Goal: Check status: Check status

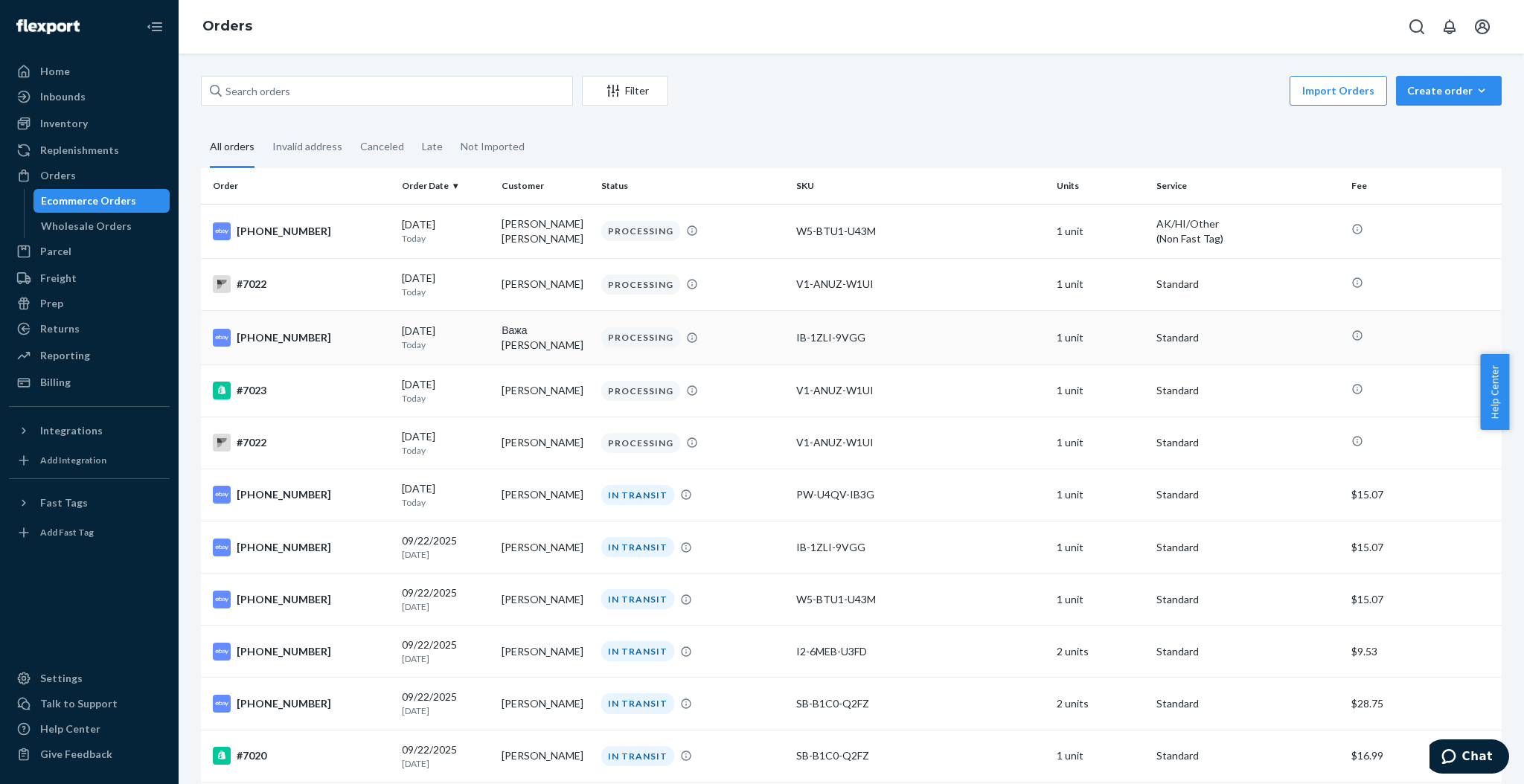
click at [580, 351] on td "Важа [PERSON_NAME]" at bounding box center [546, 337] width 99 height 54
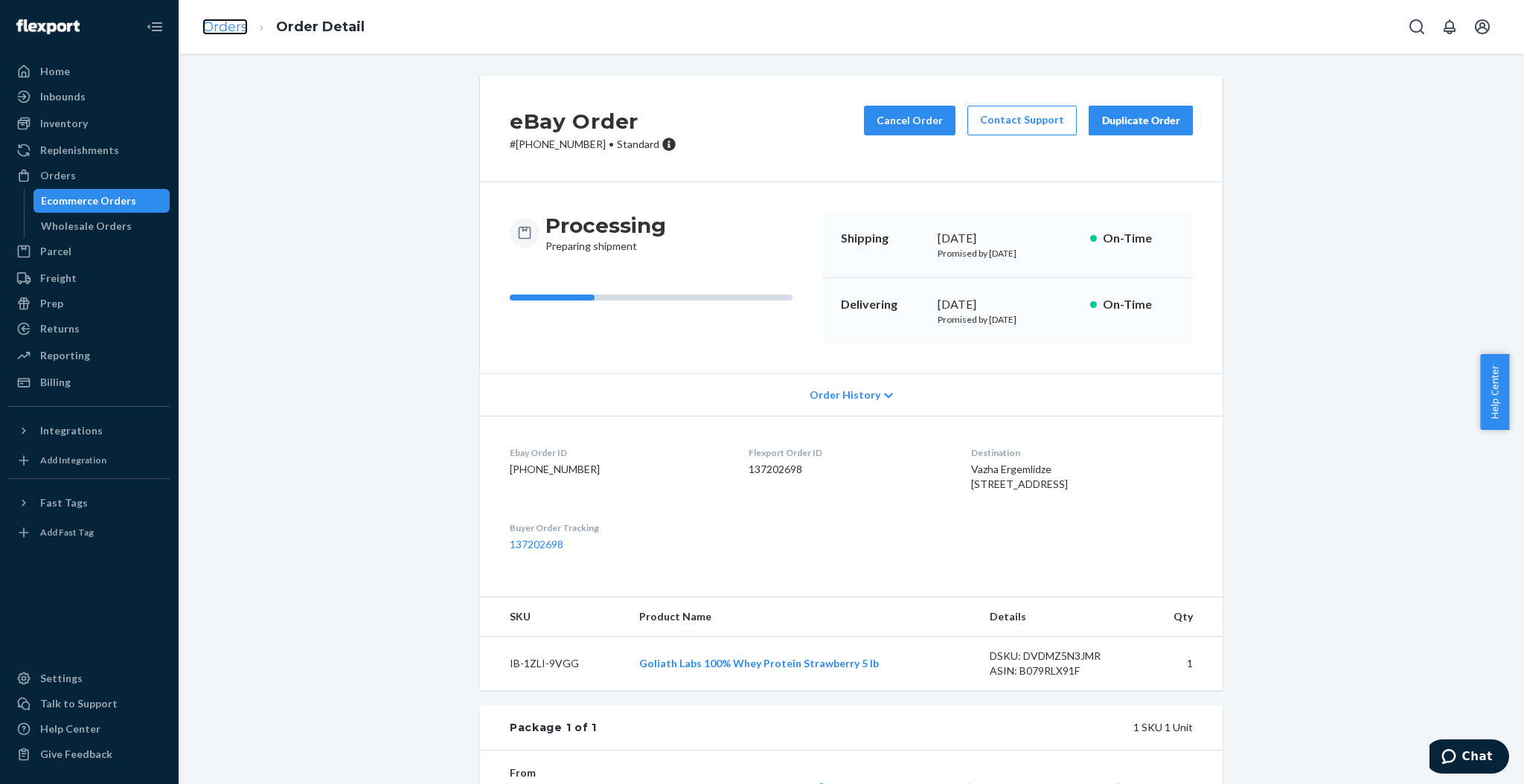
click at [218, 34] on link "Orders" at bounding box center [225, 27] width 46 height 17
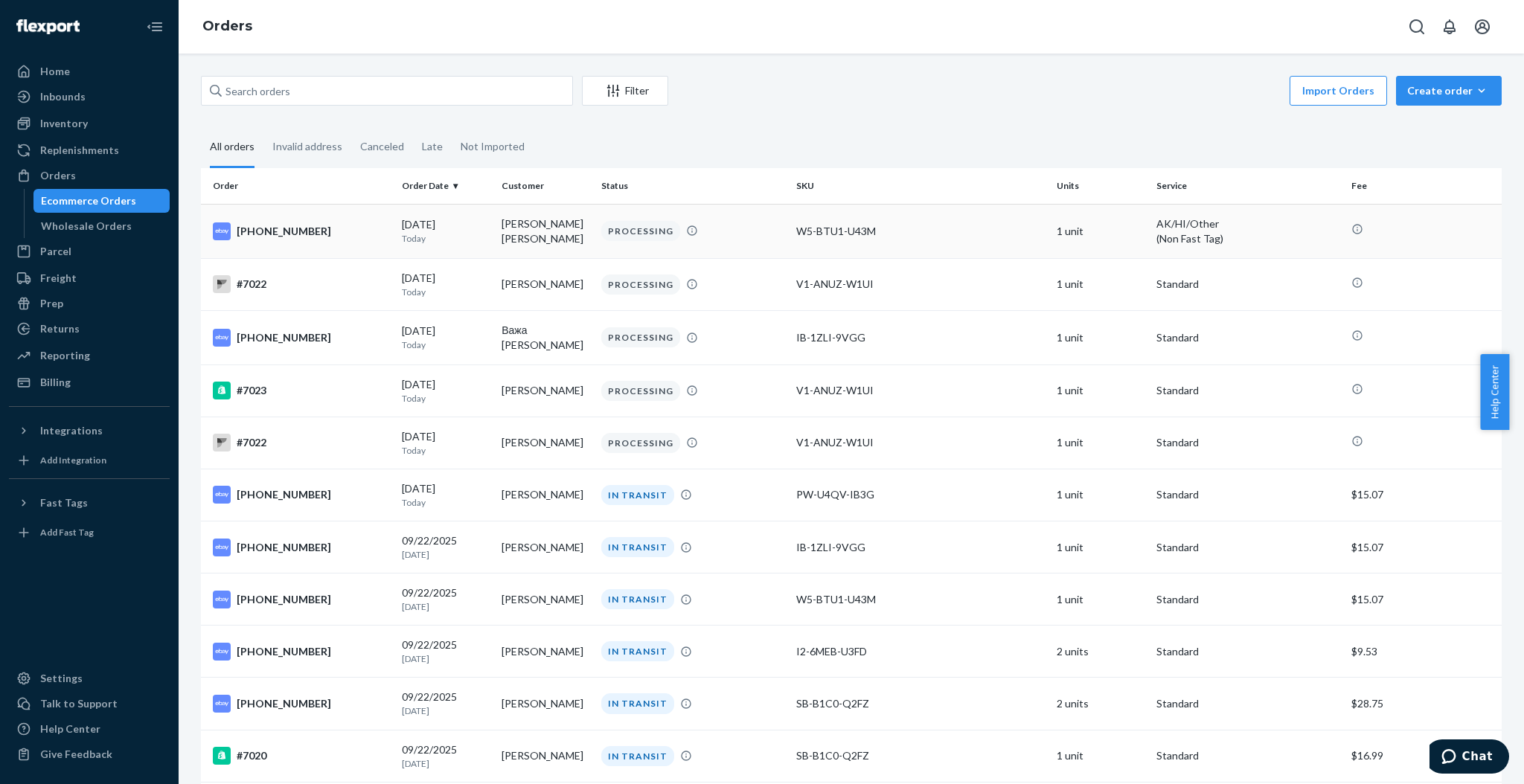
click at [576, 226] on td "[PERSON_NAME] [PERSON_NAME]" at bounding box center [546, 231] width 99 height 54
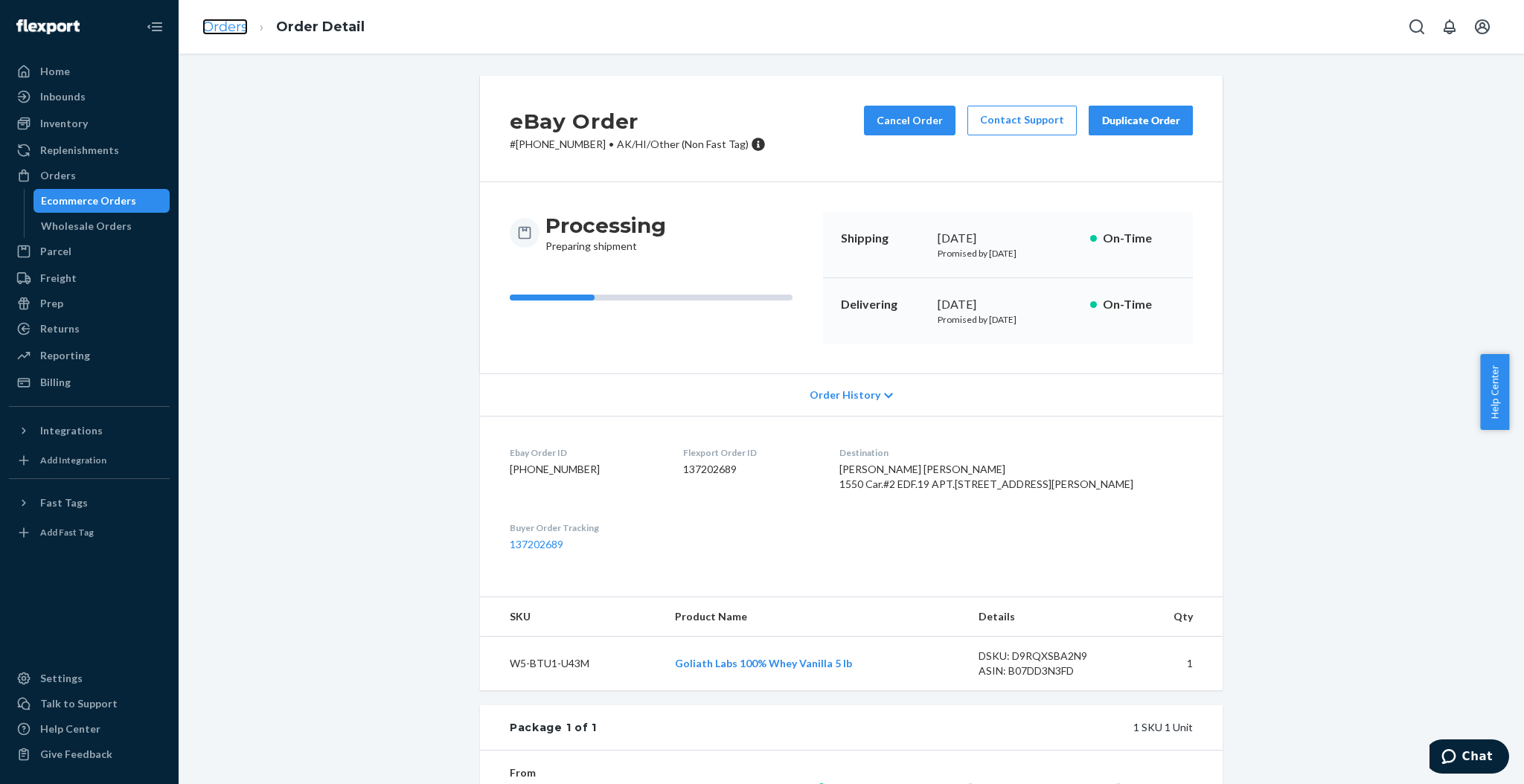
click at [206, 23] on link "Orders" at bounding box center [225, 27] width 46 height 17
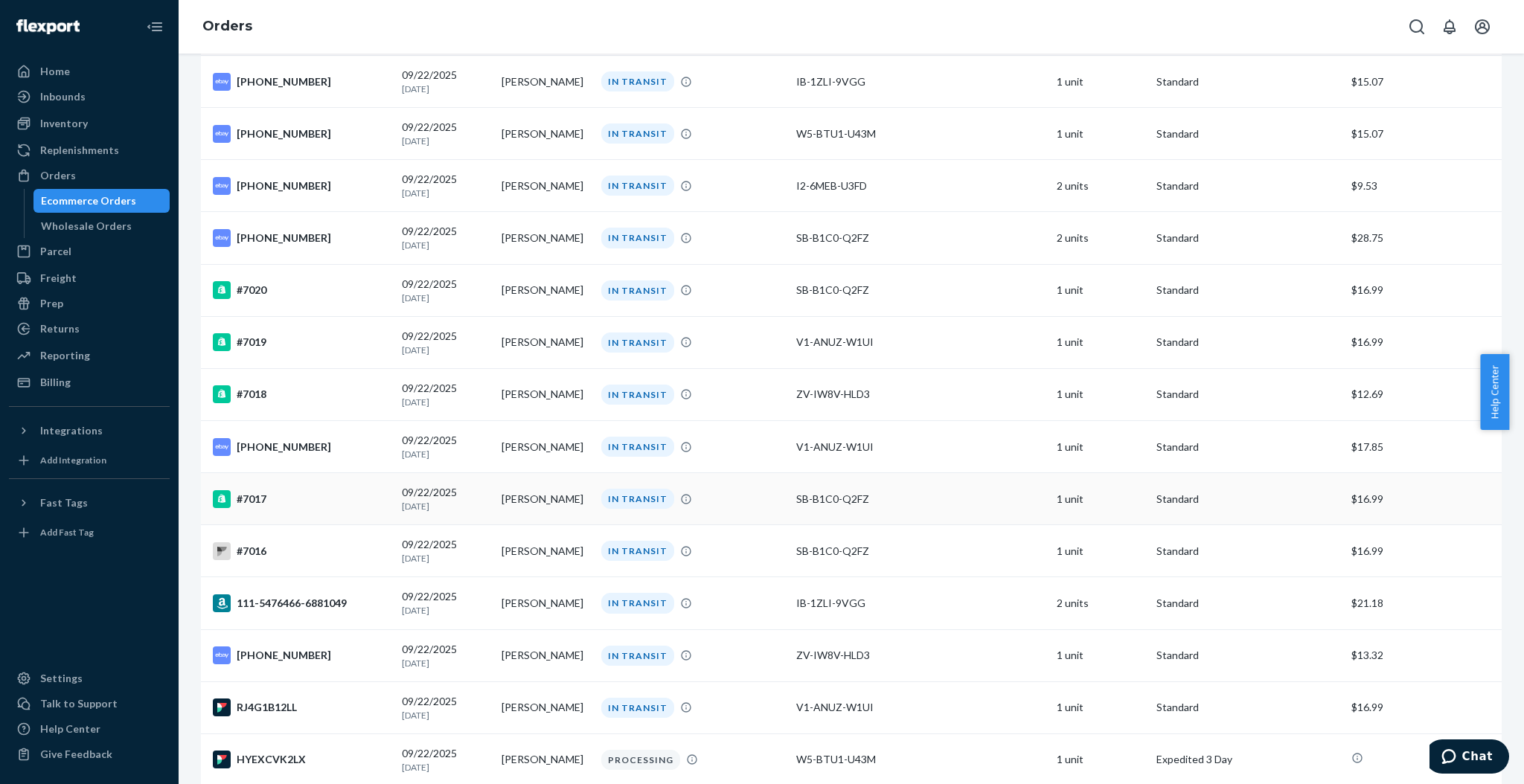
scroll to position [496, 0]
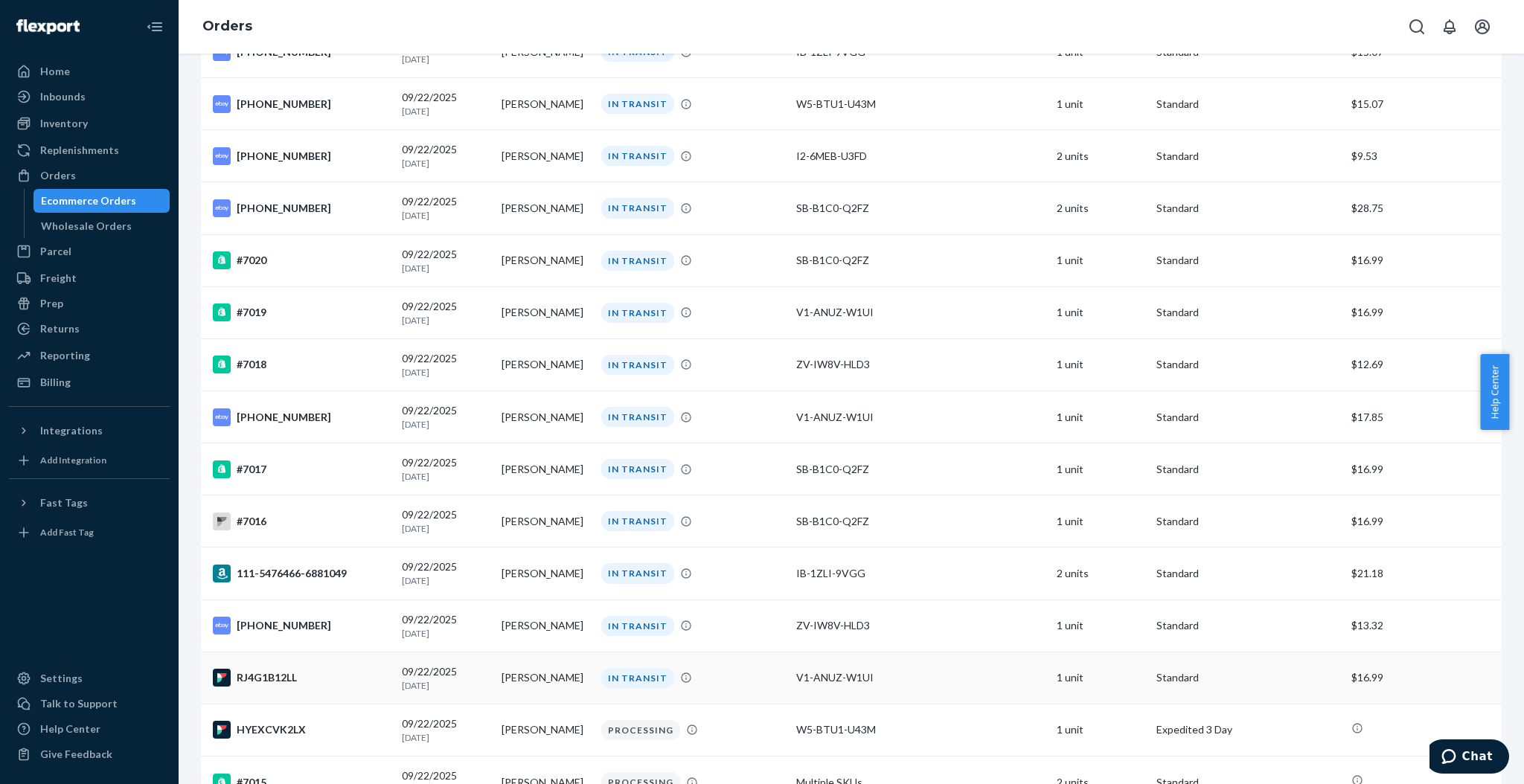
click at [471, 679] on p "[DATE]" at bounding box center [445, 686] width 88 height 13
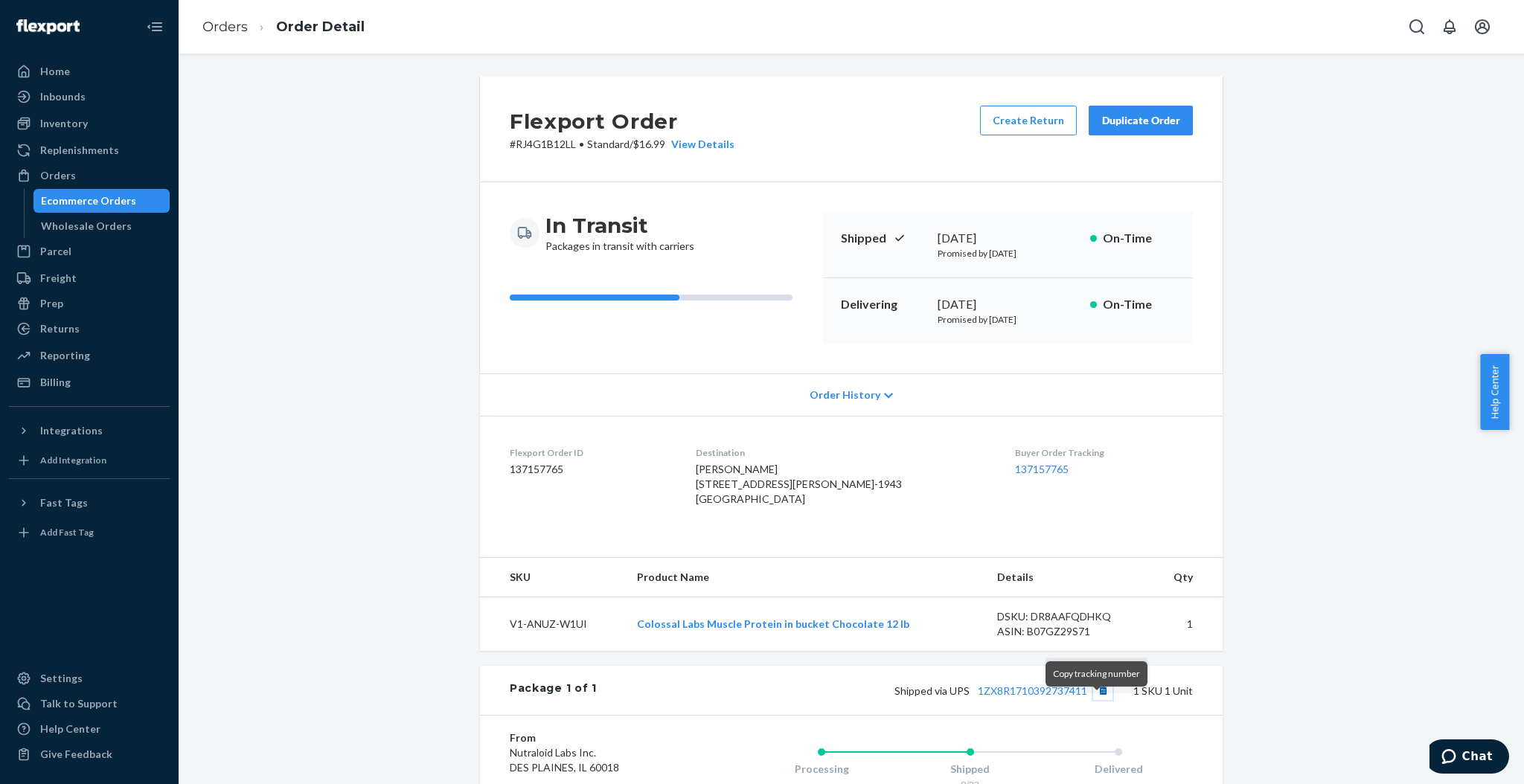
click at [1097, 700] on button "Copy tracking number" at bounding box center [1103, 690] width 20 height 20
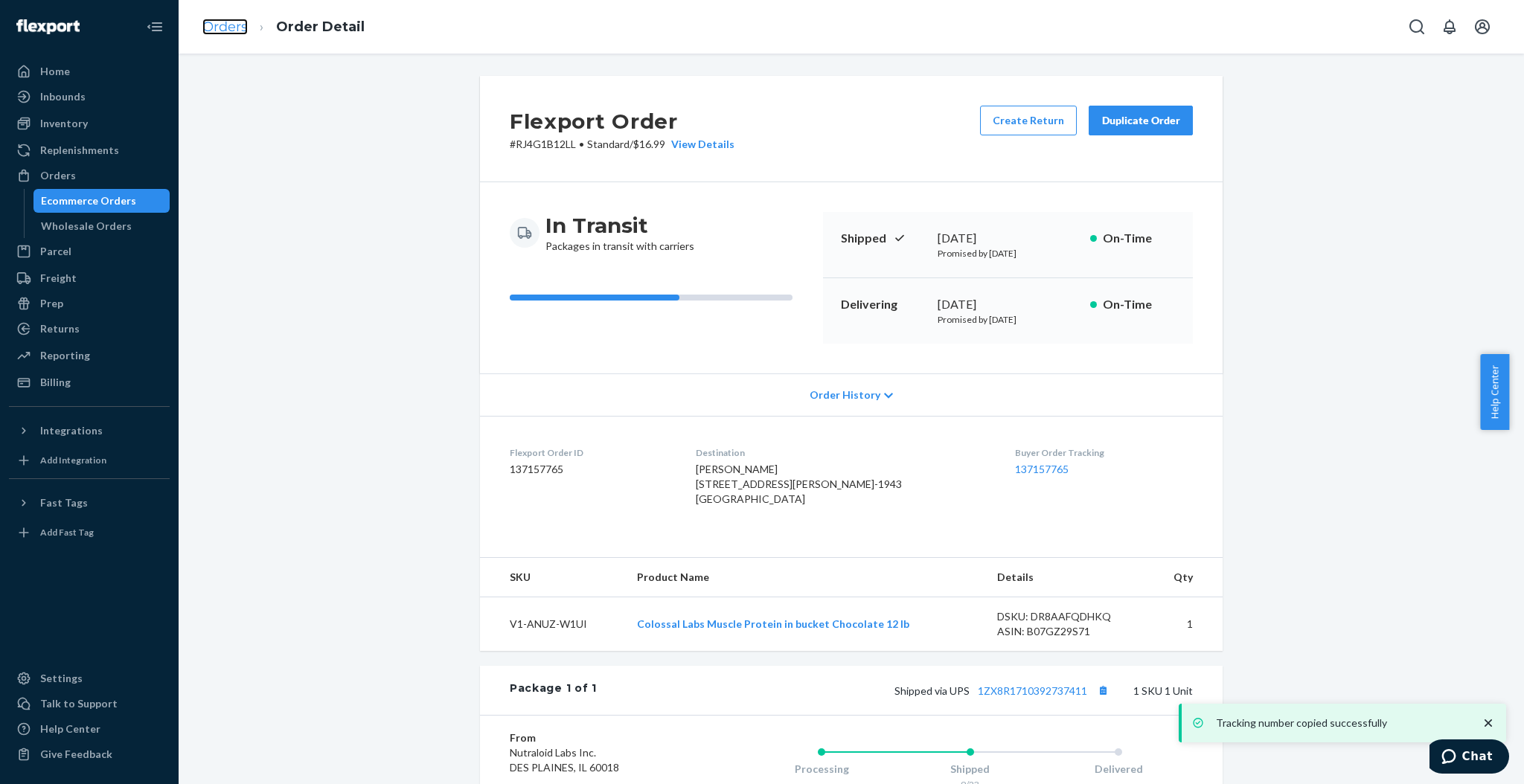
click at [232, 27] on link "Orders" at bounding box center [225, 27] width 46 height 17
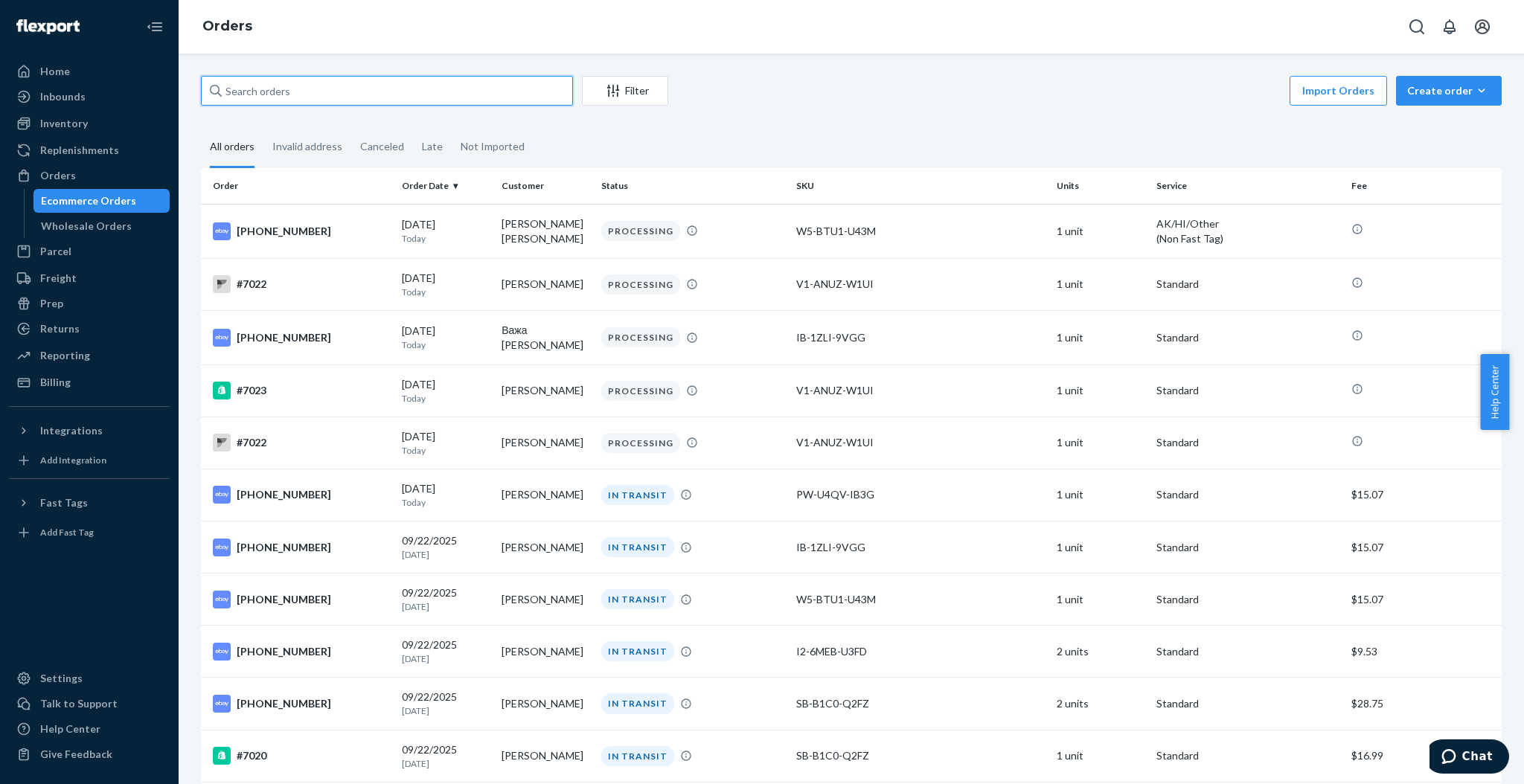
click at [533, 93] on input "text" at bounding box center [387, 91] width 372 height 30
type input "[PERSON_NAME]"
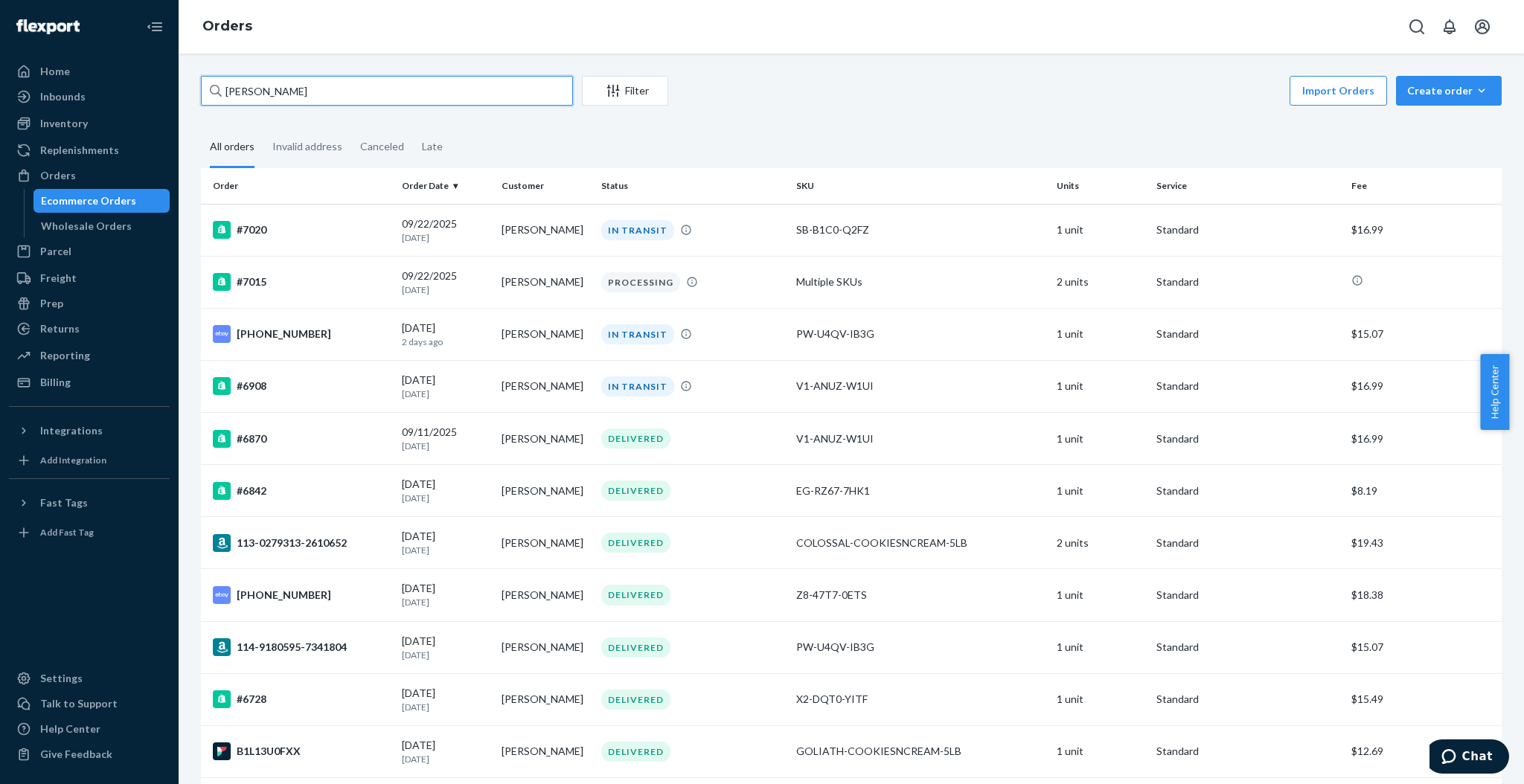
click at [485, 94] on input "[PERSON_NAME]" at bounding box center [387, 91] width 372 height 30
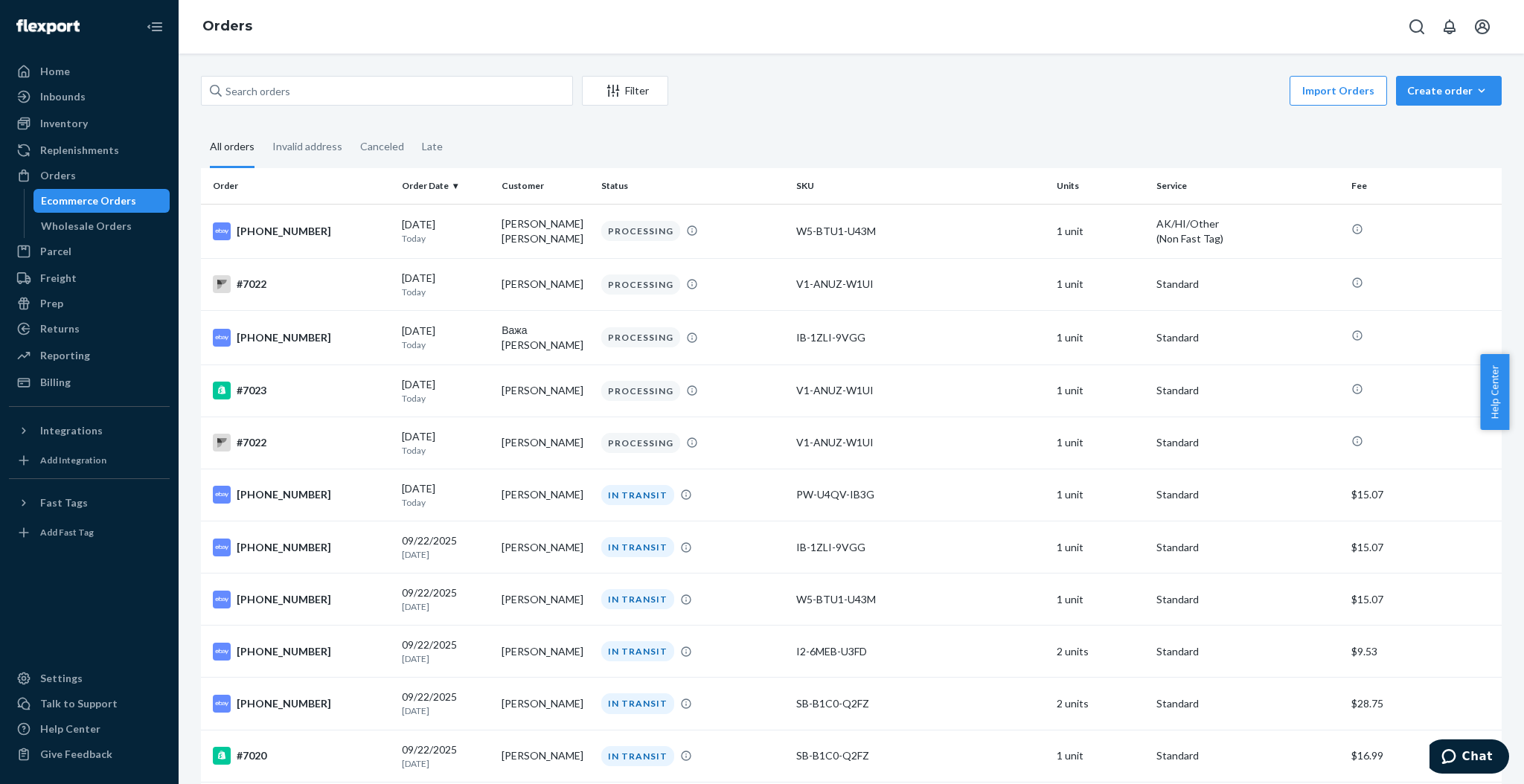
click at [358, 93] on input "text" at bounding box center [387, 91] width 372 height 30
type input "[PERSON_NAME]"
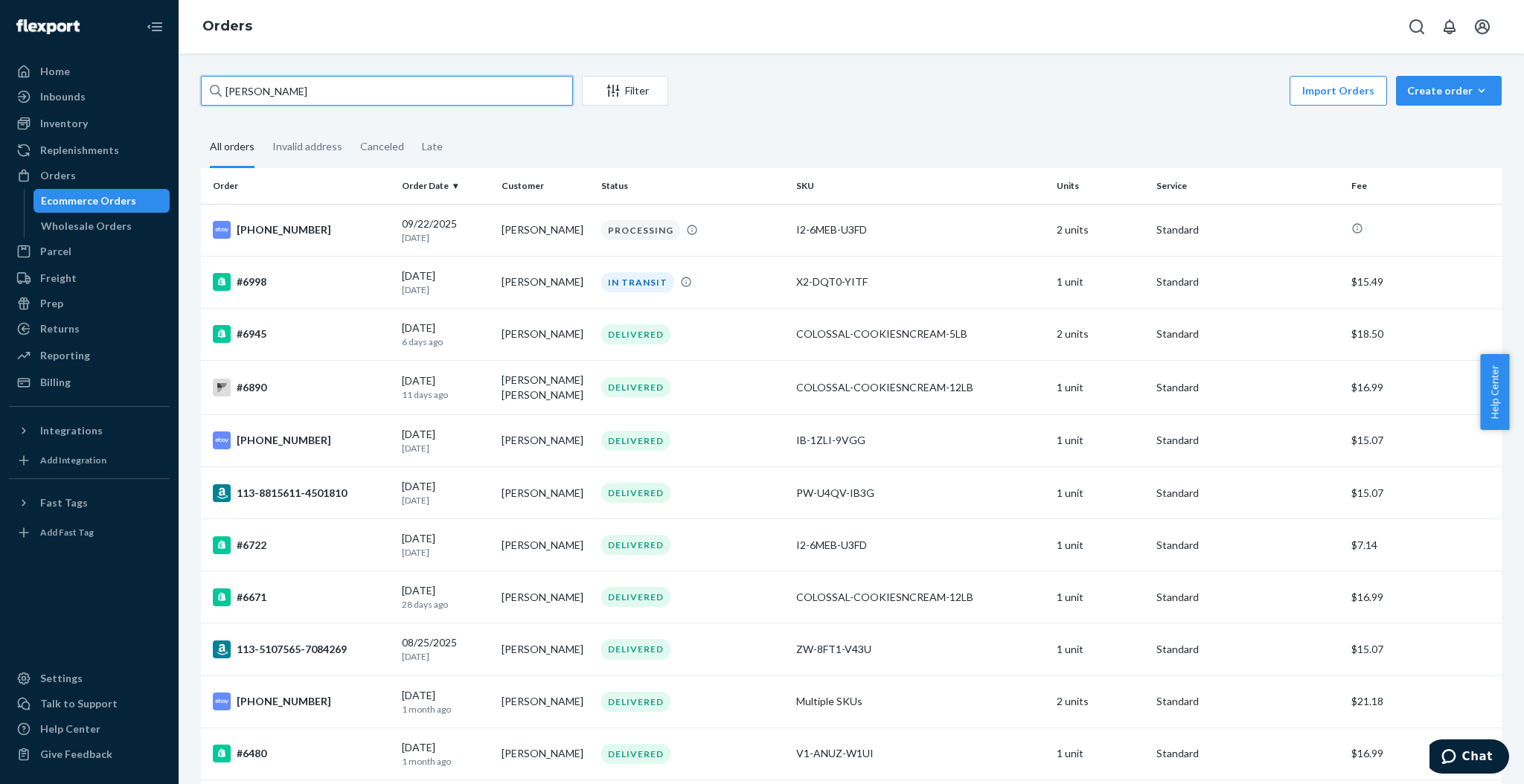
click at [356, 93] on input "[PERSON_NAME]" at bounding box center [387, 91] width 372 height 30
